Goal: Entertainment & Leisure: Consume media (video, audio)

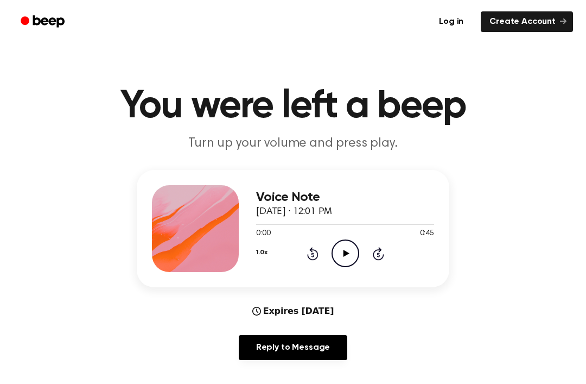
click at [345, 237] on div "0:00 0:45" at bounding box center [345, 233] width 178 height 11
click at [354, 250] on icon "Play Audio" at bounding box center [346, 253] width 28 height 28
click at [354, 250] on icon "Pause Audio" at bounding box center [346, 253] width 28 height 28
click at [356, 252] on icon "Play Audio" at bounding box center [346, 253] width 28 height 28
click at [342, 242] on icon "Pause Audio" at bounding box center [346, 253] width 28 height 28
